Goal: Task Accomplishment & Management: Manage account settings

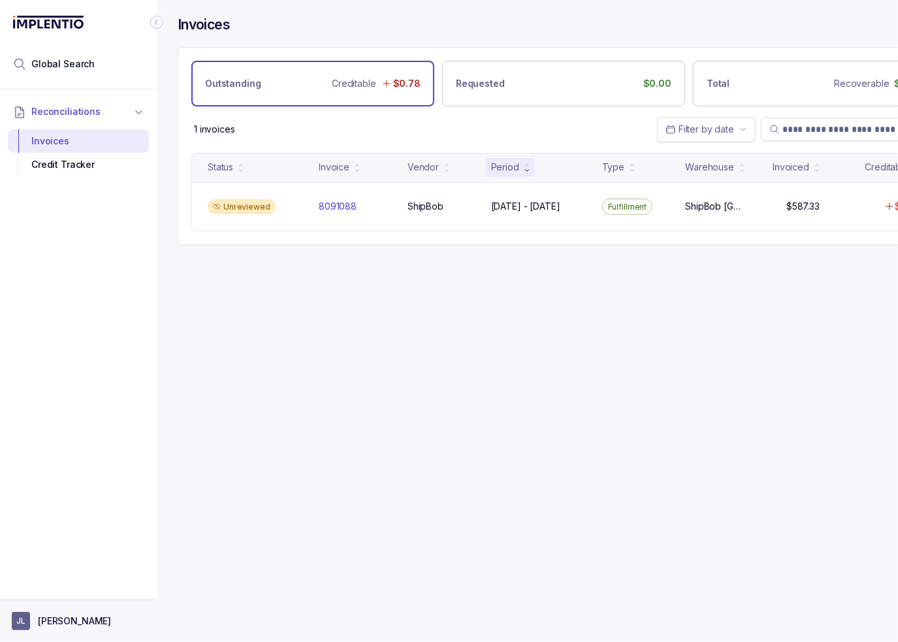
click at [93, 627] on button "[PERSON_NAME]" at bounding box center [78, 621] width 133 height 18
click at [65, 592] on p "Logout" at bounding box center [86, 592] width 108 height 13
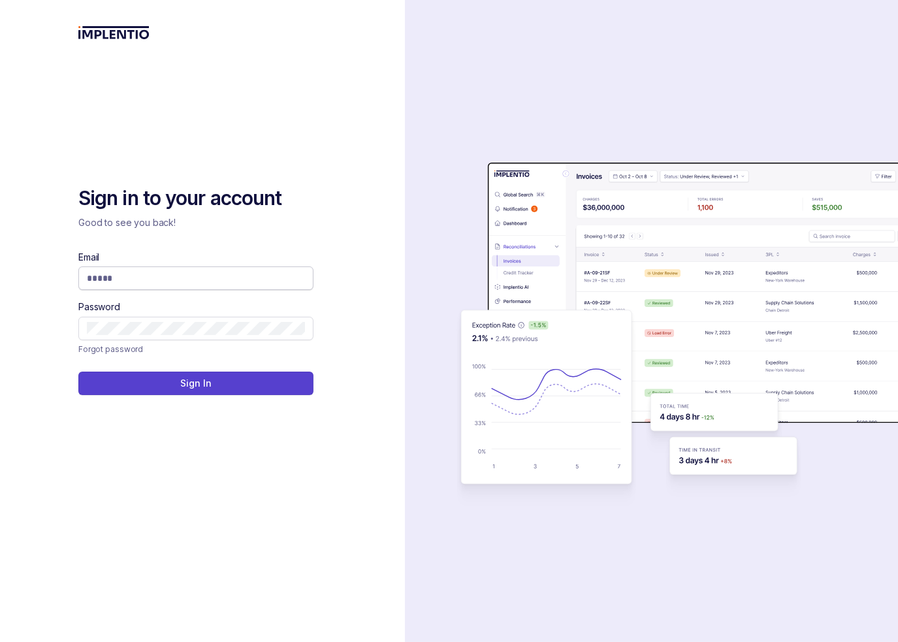
click at [142, 277] on input "Email" at bounding box center [196, 278] width 218 height 13
type input "*"
click at [99, 274] on input "Email" at bounding box center [196, 278] width 218 height 13
type input "**********"
